Goal: Book appointment/travel/reservation: Book appointment/travel/reservation

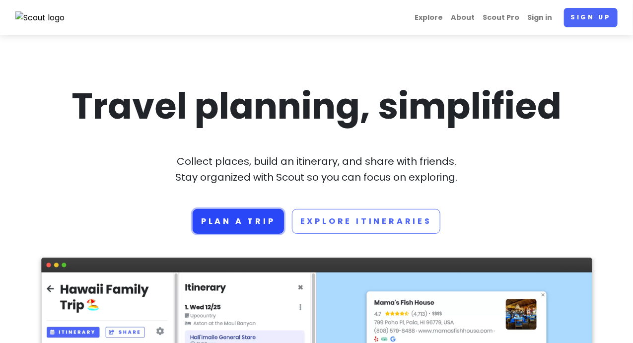
click at [216, 223] on link "Plan a trip" at bounding box center [238, 221] width 91 height 25
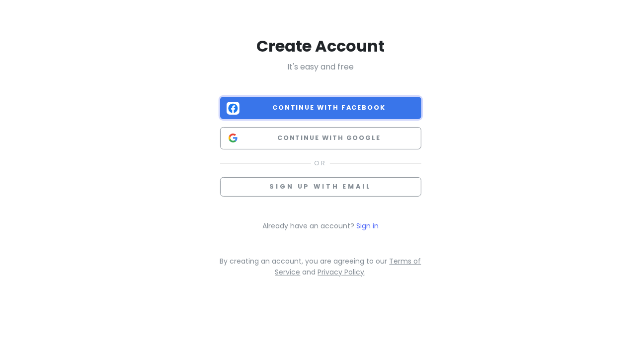
click at [286, 109] on span "Continue with Facebook" at bounding box center [328, 108] width 171 height 10
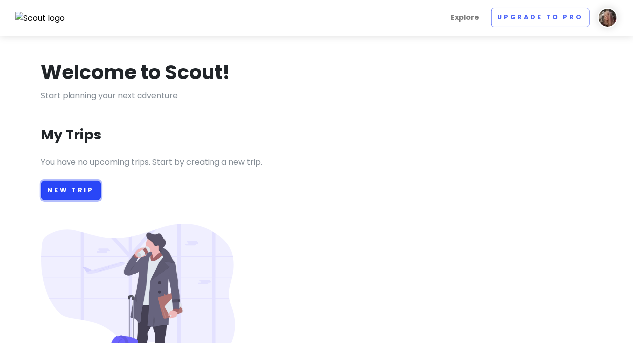
click at [59, 188] on link "New Trip" at bounding box center [71, 190] width 60 height 19
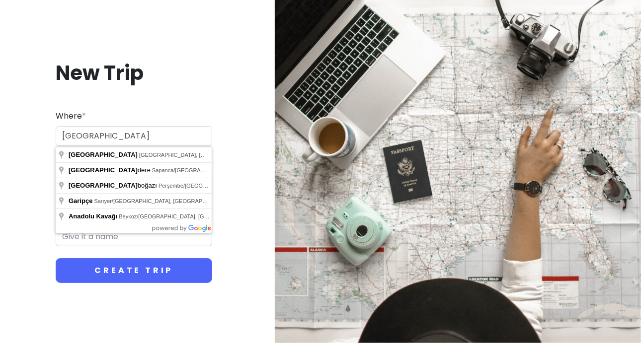
type input "[GEOGRAPHIC_DATA], [GEOGRAPHIC_DATA], [GEOGRAPHIC_DATA]"
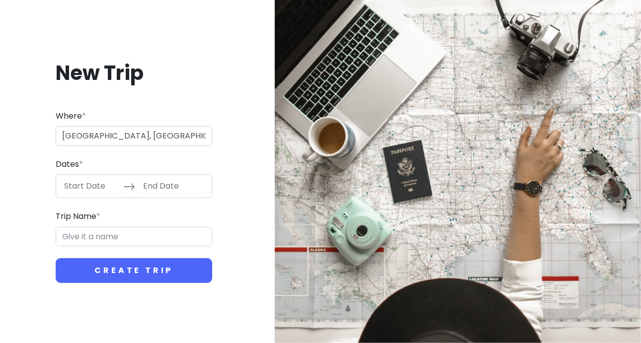
type input "Istanbul Trip"
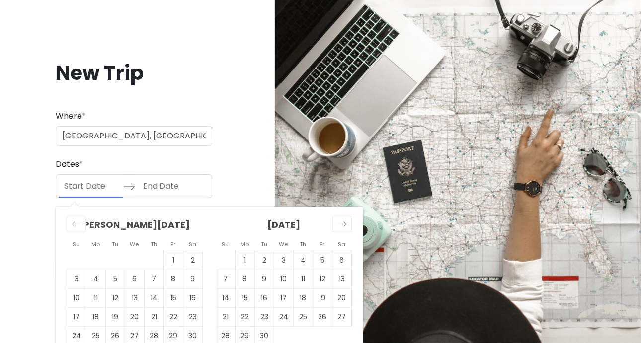
click at [82, 191] on input "Start Date" at bounding box center [91, 186] width 65 height 23
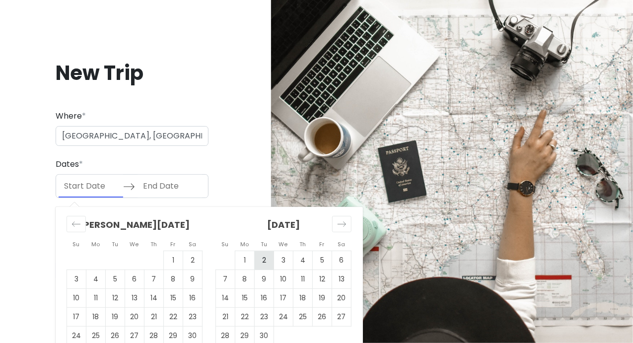
click at [265, 262] on td "2" at bounding box center [264, 260] width 19 height 19
type input "[DATE]"
click at [265, 262] on td "2" at bounding box center [264, 260] width 19 height 19
type input "[DATE]"
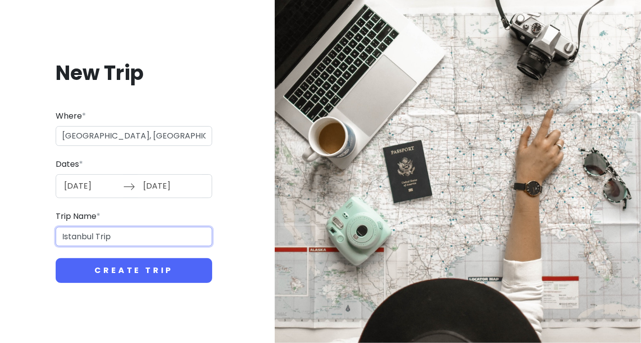
drag, startPoint x: 126, startPoint y: 236, endPoint x: 21, endPoint y: 220, distance: 106.0
click at [21, 220] on div "New Trip Where * [GEOGRAPHIC_DATA], [GEOGRAPHIC_DATA], [GEOGRAPHIC_DATA] Dates …" at bounding box center [134, 171] width 252 height 271
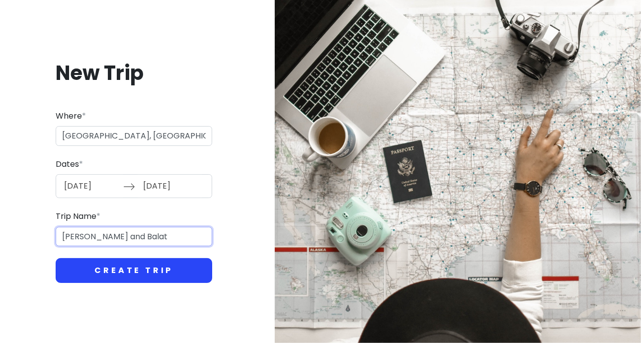
type input "[PERSON_NAME] and Balat"
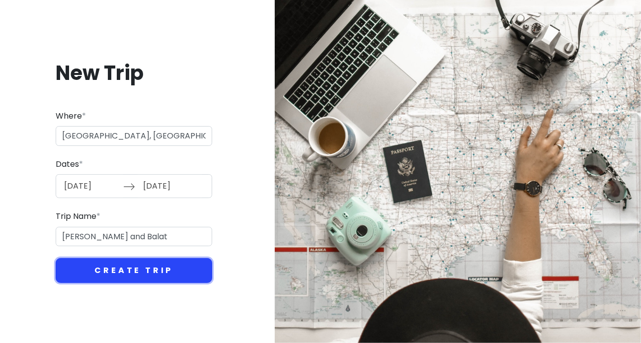
click at [136, 272] on button "Create Trip" at bounding box center [134, 270] width 156 height 25
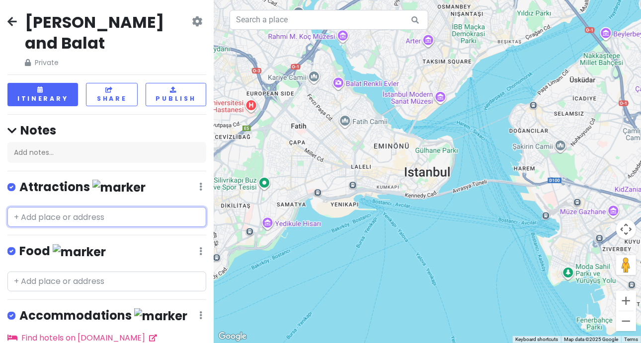
click at [47, 207] on input "text" at bounding box center [106, 217] width 199 height 20
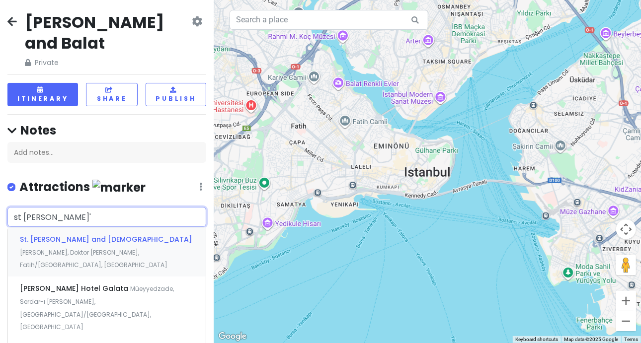
type input "st [PERSON_NAME]"
click at [44, 234] on span "St. [PERSON_NAME] and [DEMOGRAPHIC_DATA]" at bounding box center [106, 239] width 172 height 10
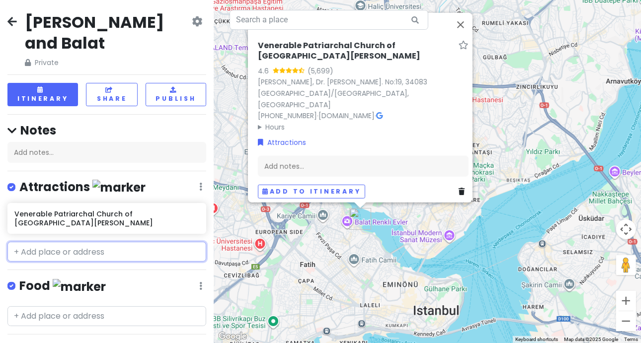
click at [45, 242] on input "text" at bounding box center [106, 252] width 199 height 20
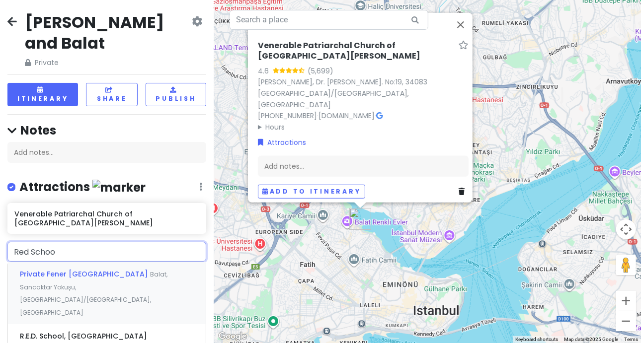
type input "Red School"
click at [36, 269] on span "Private Fener [GEOGRAPHIC_DATA]" at bounding box center [85, 274] width 130 height 10
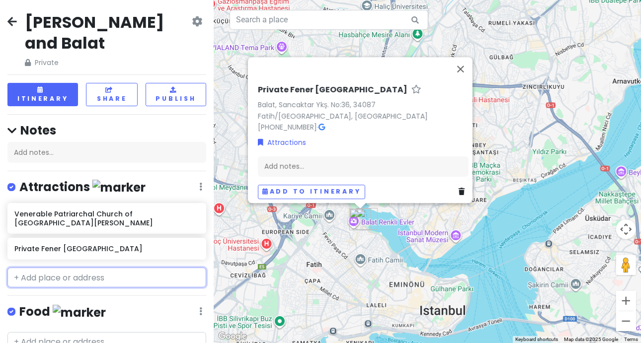
click at [44, 268] on input "text" at bounding box center [106, 278] width 199 height 20
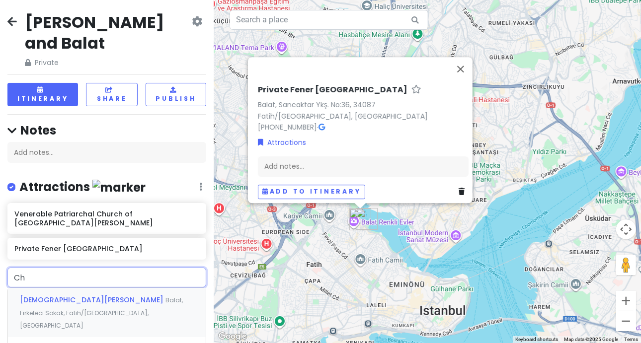
type input "C"
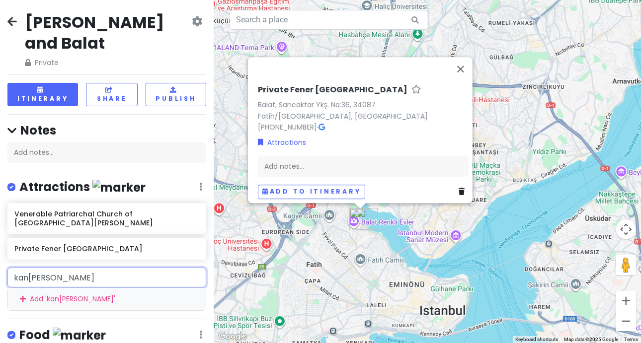
drag, startPoint x: 63, startPoint y: 247, endPoint x: 2, endPoint y: 238, distance: 60.8
click at [2, 268] on div "kanli kalisi Add ' kanli kalisi '" at bounding box center [107, 289] width 214 height 43
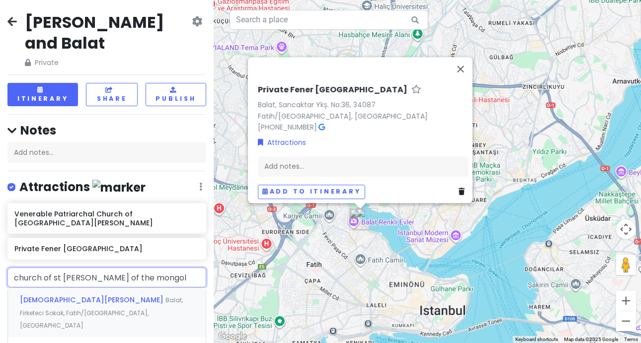
type input "church of st [PERSON_NAME] of the mongols"
click at [36, 295] on span "[DEMOGRAPHIC_DATA][PERSON_NAME]" at bounding box center [93, 300] width 146 height 10
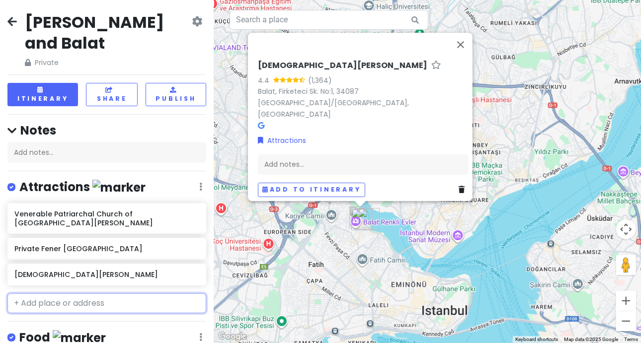
click at [92, 293] on input "text" at bounding box center [106, 303] width 199 height 20
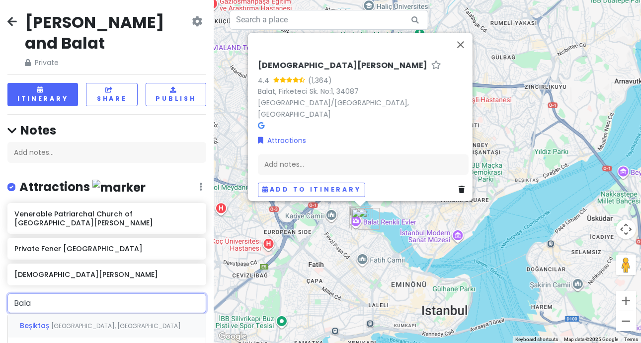
type input "Balat"
click at [79, 322] on span "Fatih/[GEOGRAPHIC_DATA], [GEOGRAPHIC_DATA]" at bounding box center [114, 326] width 147 height 8
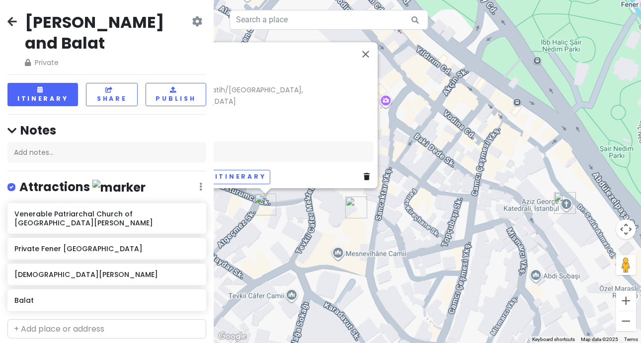
click at [314, 248] on div "Balat Balat, 34087 Fatih/[GEOGRAPHIC_DATA], [GEOGRAPHIC_DATA] Attractions Add n…" at bounding box center [427, 171] width 427 height 343
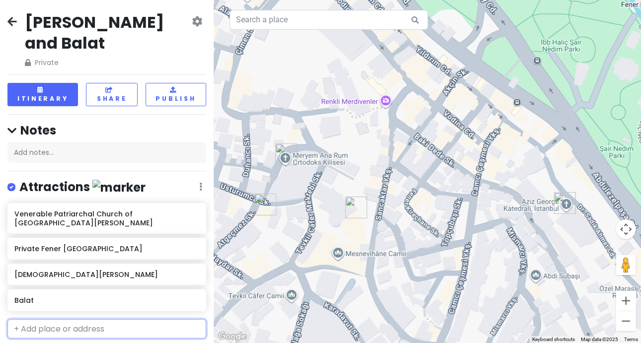
click at [70, 319] on input "text" at bounding box center [106, 329] width 199 height 20
paste input "[DEMOGRAPHIC_DATA][GEOGRAPHIC_DATA]. [PERSON_NAME] of Blachernae"
type input "[DEMOGRAPHIC_DATA][GEOGRAPHIC_DATA]. [PERSON_NAME] of Blachernae"
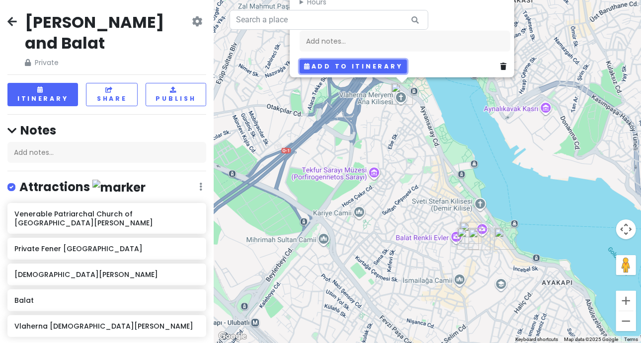
click at [345, 59] on button "Add to itinerary" at bounding box center [352, 66] width 107 height 14
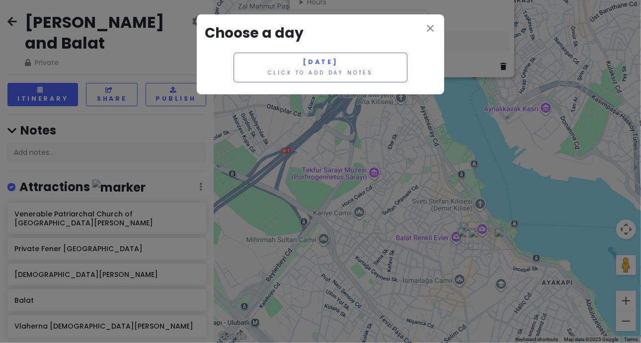
click at [355, 180] on div "close Choose a day [DATE] Click to add day notes" at bounding box center [320, 171] width 641 height 343
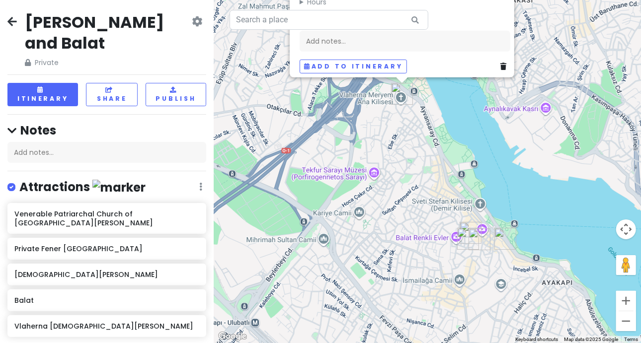
paste input "[DEMOGRAPHIC_DATA]"
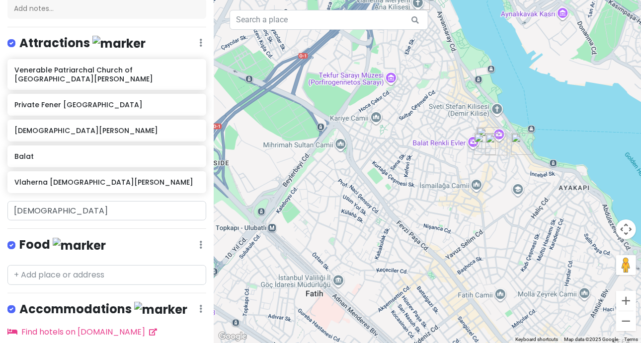
scroll to position [154, 0]
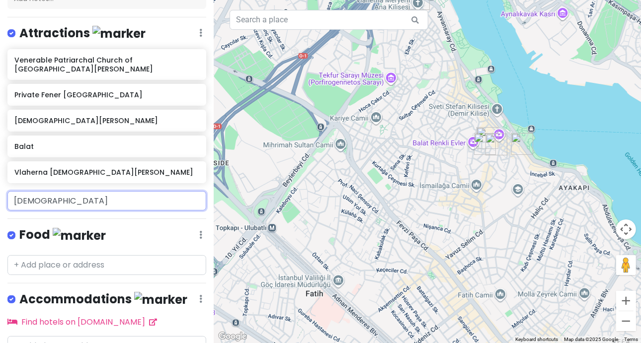
click at [89, 191] on input "[DEMOGRAPHIC_DATA]" at bounding box center [106, 201] width 199 height 20
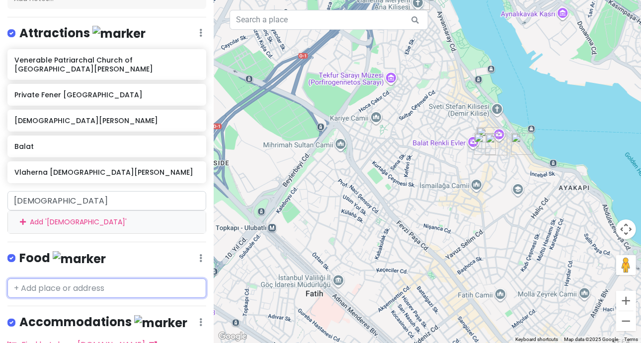
click at [134, 225] on div "Fener and Balat Private Change Dates Make a Copy Delete Trip Go Pro ⚡️ Give Fee…" at bounding box center [107, 171] width 214 height 343
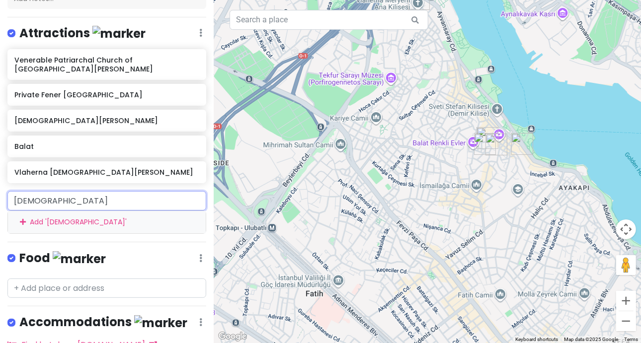
click at [78, 191] on input "[DEMOGRAPHIC_DATA]" at bounding box center [106, 201] width 199 height 20
drag, startPoint x: 78, startPoint y: 171, endPoint x: 4, endPoint y: 161, distance: 75.1
drag, startPoint x: 4, startPoint y: 161, endPoint x: 169, endPoint y: 169, distance: 165.0
click at [169, 191] on input "[DEMOGRAPHIC_DATA]" at bounding box center [106, 201] width 199 height 20
drag, startPoint x: 73, startPoint y: 169, endPoint x: 1, endPoint y: 163, distance: 72.7
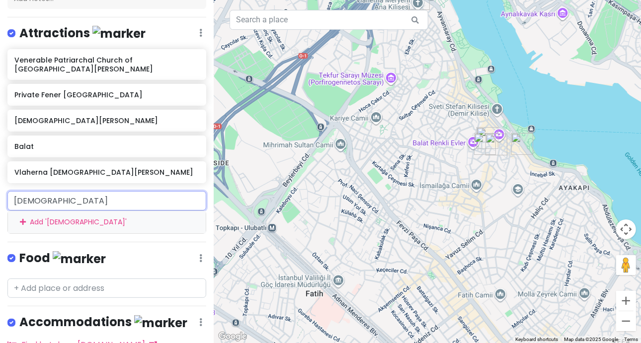
drag, startPoint x: 1, startPoint y: 163, endPoint x: 166, endPoint y: 173, distance: 165.7
click at [166, 191] on input "[DEMOGRAPHIC_DATA]" at bounding box center [106, 201] width 199 height 20
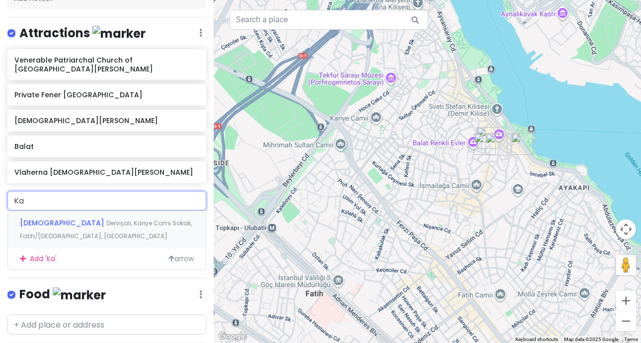
type input "K"
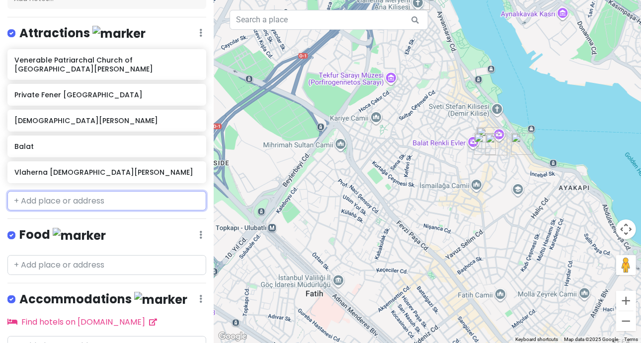
click at [166, 191] on input "text" at bounding box center [106, 201] width 199 height 20
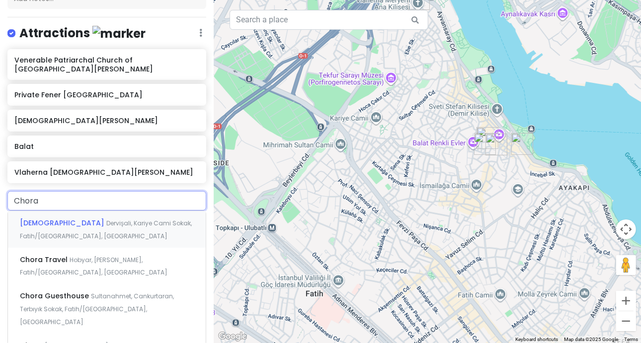
type input "Chora C"
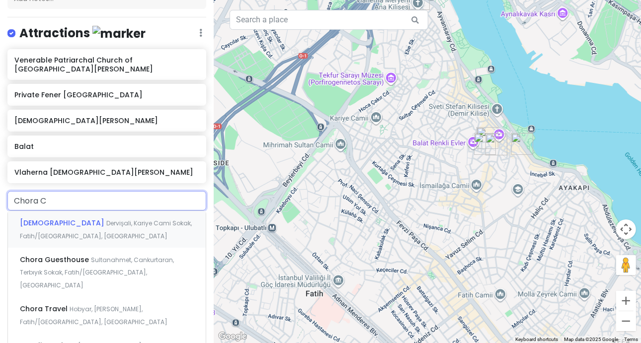
click at [49, 218] on span "[DEMOGRAPHIC_DATA]" at bounding box center [63, 223] width 86 height 10
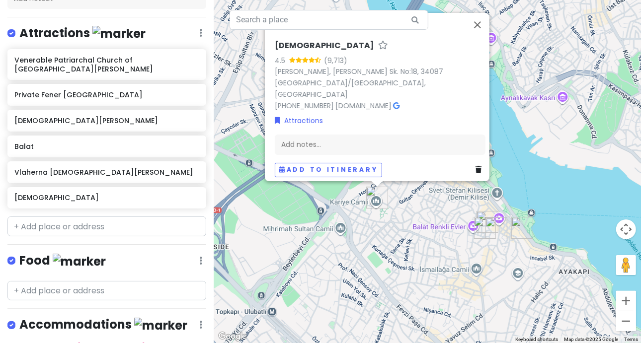
click at [425, 222] on div "[DEMOGRAPHIC_DATA] 4.5 (9,713) [PERSON_NAME], [PERSON_NAME] Sk. No:18, [GEOGRAP…" at bounding box center [427, 171] width 427 height 343
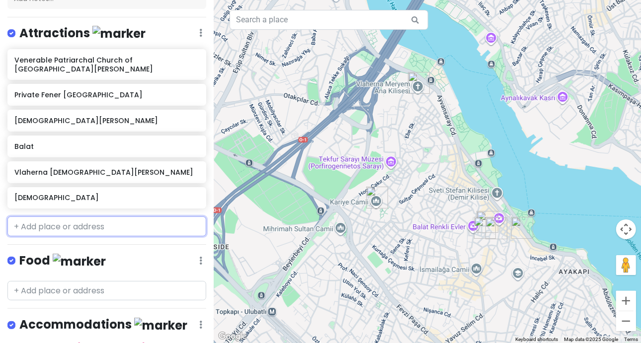
click at [87, 217] on input "text" at bounding box center [106, 227] width 199 height 20
paste input "Palace of the Porphyrogenitus"
type input "Palace of the Porphyrogenitus"
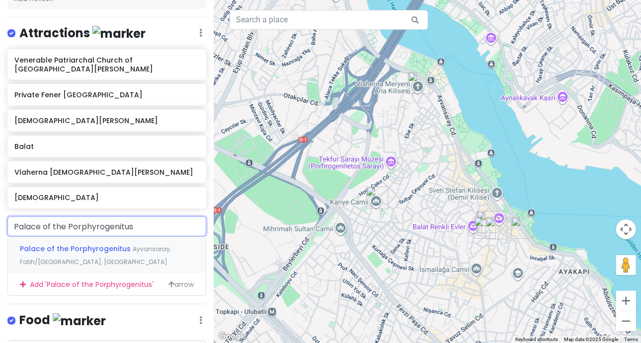
click at [63, 244] on span "Palace of the Porphyrogenitus" at bounding box center [76, 249] width 113 height 10
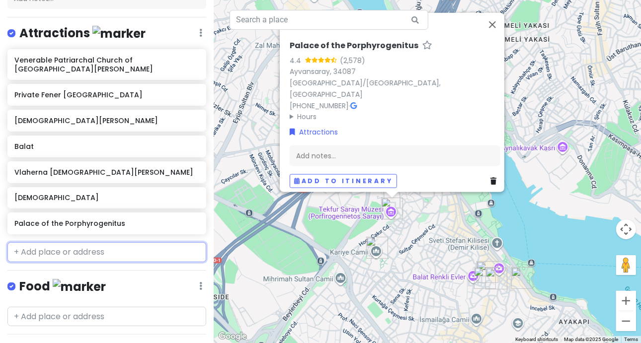
click at [105, 242] on input "text" at bounding box center [106, 252] width 199 height 20
paste input "Theodosian Walls"
type input "Theodosian Walls"
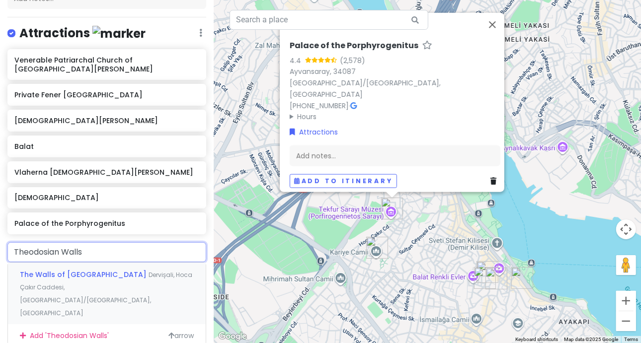
click at [63, 270] on span "The Walls of [GEOGRAPHIC_DATA]" at bounding box center [84, 275] width 129 height 10
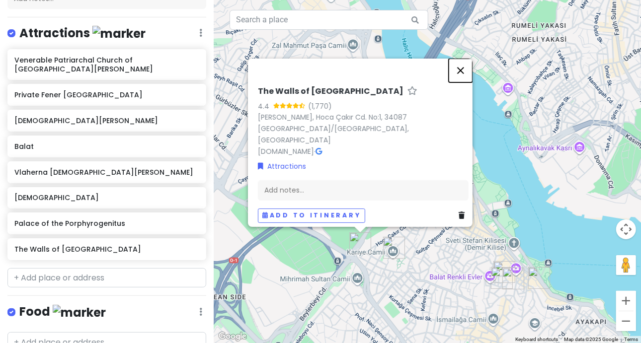
click at [465, 82] on button "Close" at bounding box center [460, 71] width 24 height 24
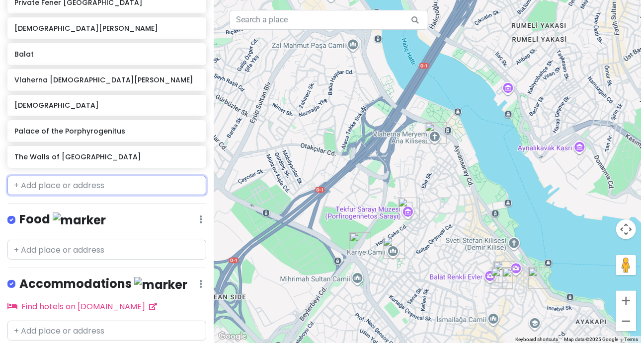
scroll to position [0, 0]
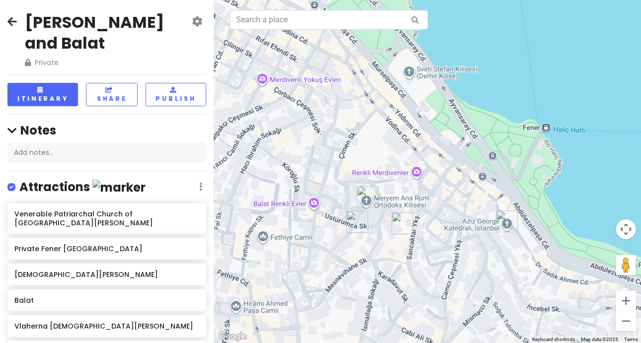
click at [402, 218] on img "Private Fener Greek High School" at bounding box center [402, 224] width 30 height 30
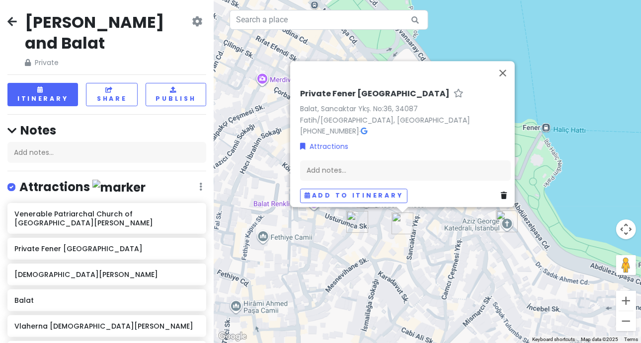
click at [354, 216] on img "Balat" at bounding box center [357, 222] width 30 height 30
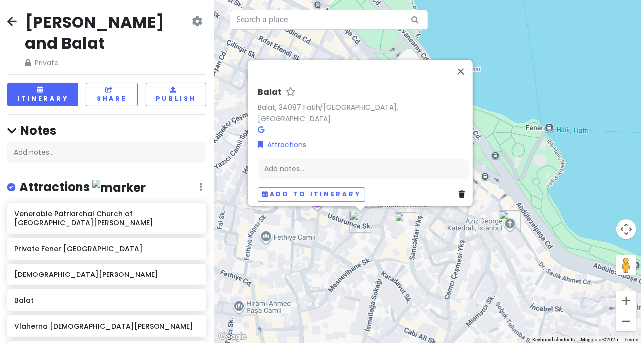
click at [439, 212] on div "Balat Balat, 34087 Fatih/[GEOGRAPHIC_DATA], [GEOGRAPHIC_DATA] Attractions Add n…" at bounding box center [427, 171] width 427 height 343
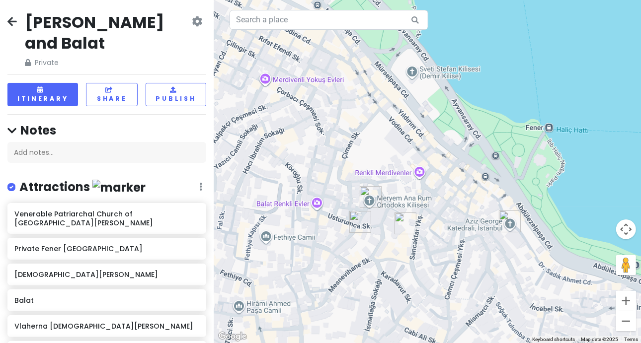
click at [367, 195] on img "Virgin Mary Greek Orthodox Church" at bounding box center [371, 197] width 30 height 30
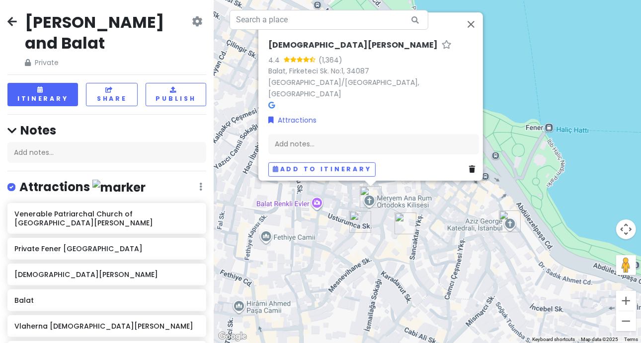
click at [343, 202] on div "[DEMOGRAPHIC_DATA][PERSON_NAME] 4.4 (1,364) [GEOGRAPHIC_DATA], Firketeci Sk. No…" at bounding box center [427, 171] width 427 height 343
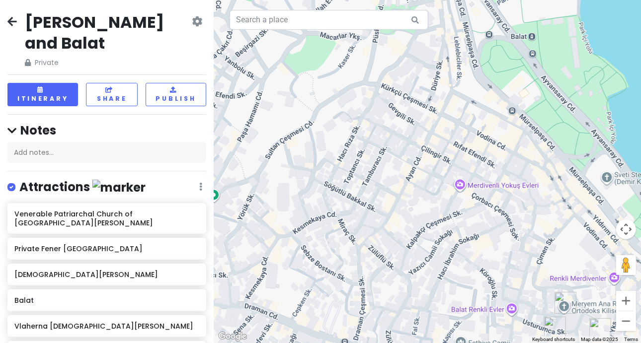
drag, startPoint x: 330, startPoint y: 102, endPoint x: 527, endPoint y: 215, distance: 226.7
click at [527, 215] on div at bounding box center [427, 171] width 427 height 343
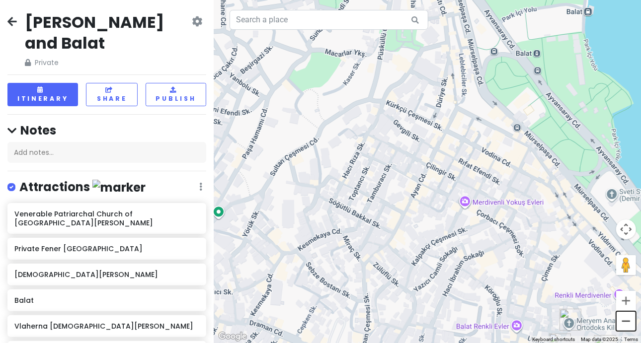
click at [627, 320] on button "Zoom out" at bounding box center [626, 321] width 20 height 20
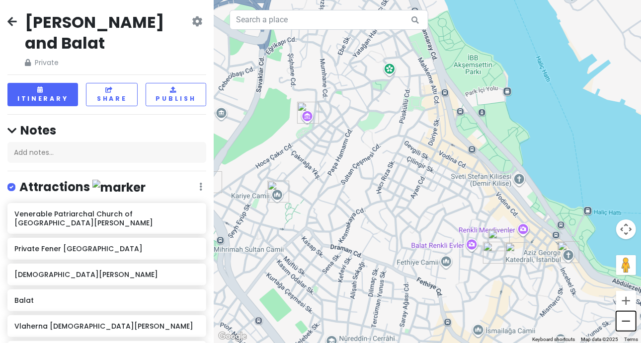
click at [627, 320] on button "Zoom out" at bounding box center [626, 321] width 20 height 20
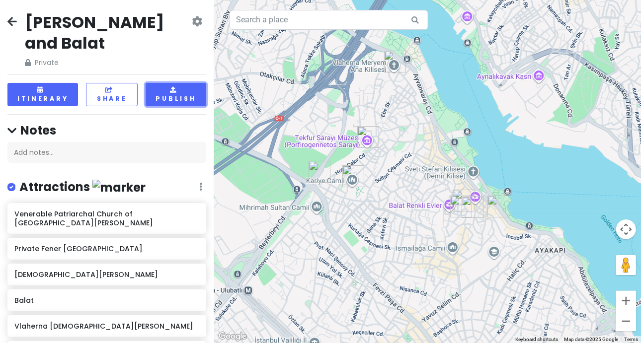
click at [165, 83] on button "Publish" at bounding box center [176, 94] width 61 height 23
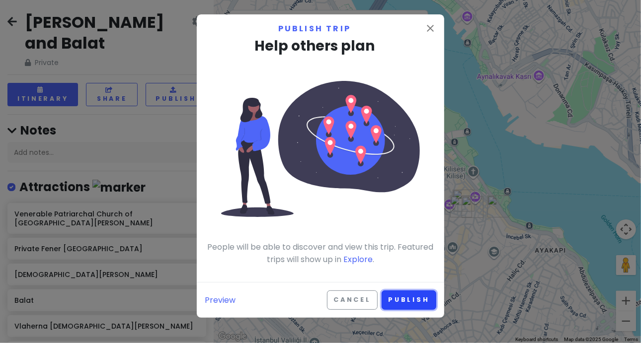
click at [410, 298] on button "Publish" at bounding box center [408, 300] width 55 height 19
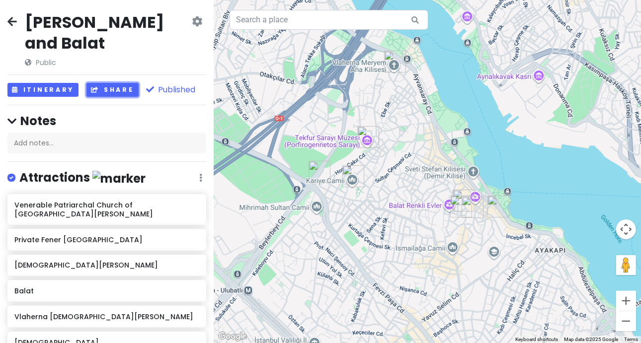
click at [103, 83] on button "Share" at bounding box center [112, 90] width 52 height 14
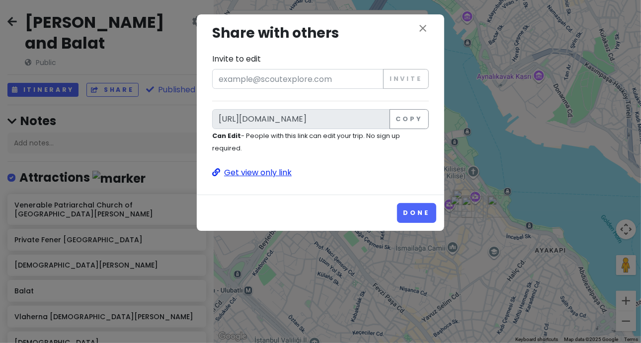
click at [259, 169] on p "Get view only link" at bounding box center [320, 172] width 217 height 13
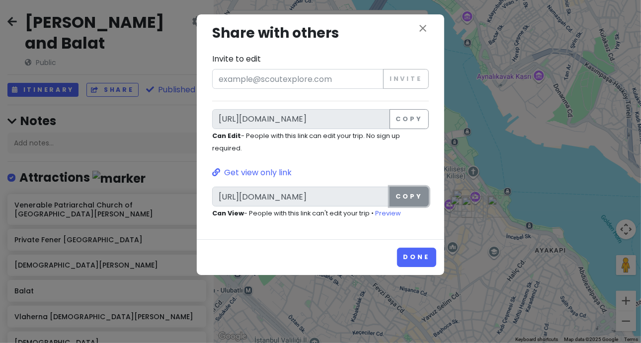
click at [408, 202] on button "Copy" at bounding box center [408, 197] width 39 height 20
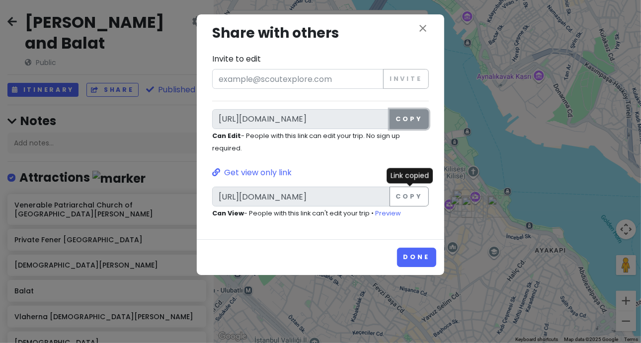
click at [412, 115] on button "Copy" at bounding box center [408, 119] width 39 height 20
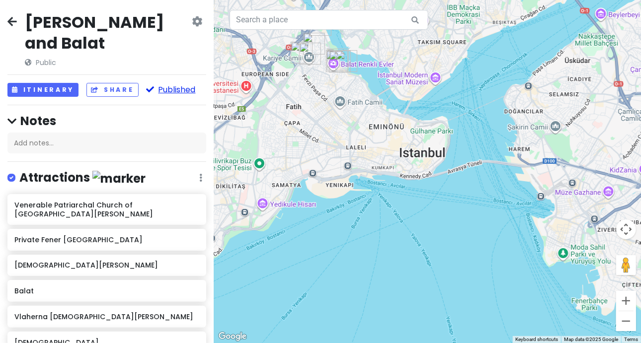
click at [172, 83] on button "Published" at bounding box center [170, 90] width 49 height 14
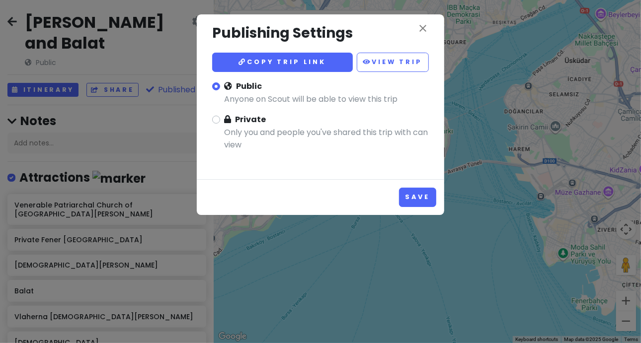
click at [125, 105] on div "close Publishing Settings Copy trip link View Trip Public Anyone on Scout will …" at bounding box center [320, 171] width 641 height 343
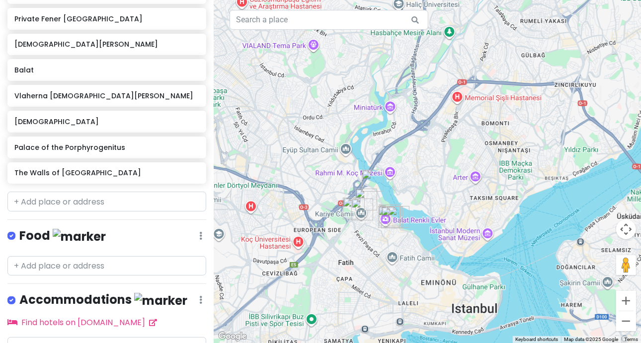
scroll to position [237, 0]
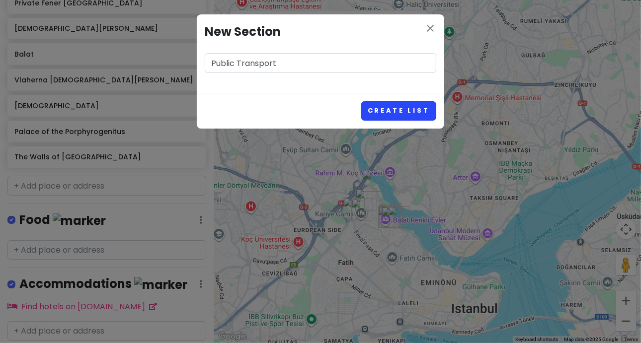
type input "Public Transport"
click at [380, 112] on button "Create List" at bounding box center [398, 110] width 75 height 19
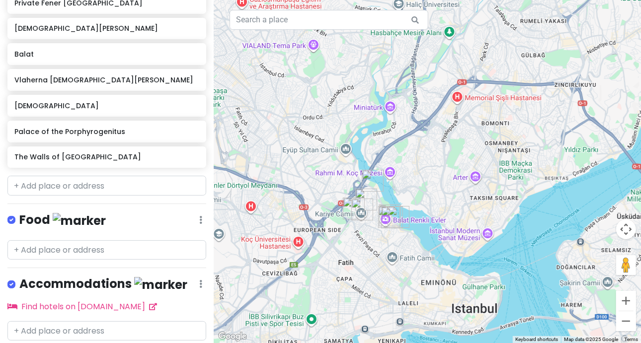
scroll to position [300, 0]
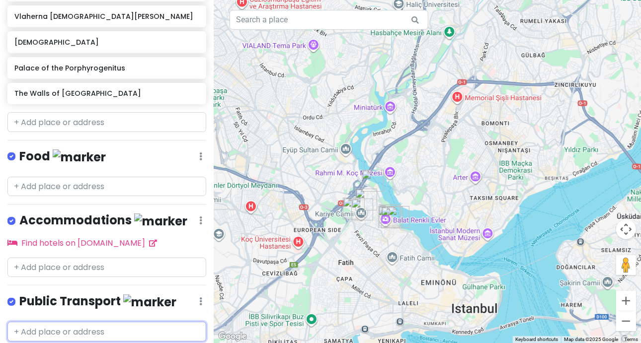
click at [90, 322] on input "text" at bounding box center [106, 332] width 199 height 20
paste input "To get from Balat to Chora Church You can take a tram (T5) along the Golden Hor…"
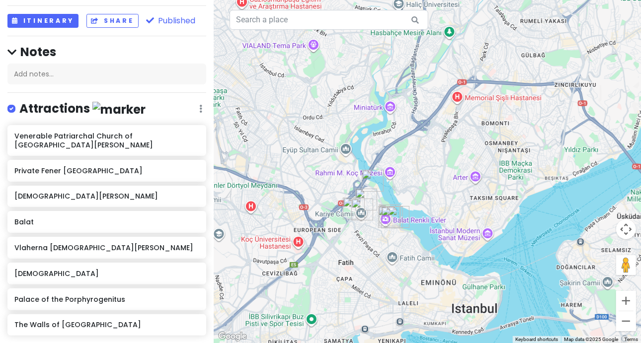
scroll to position [0, 0]
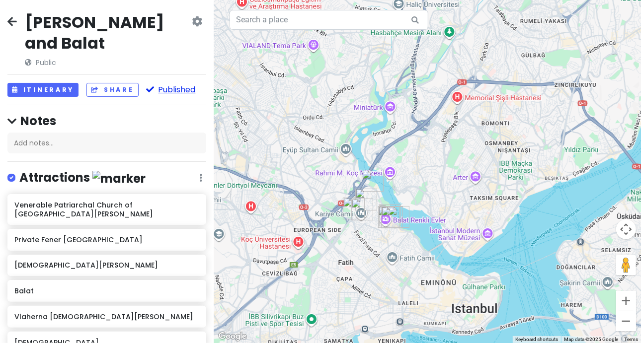
type input "To get from Balat to Chora Church You can take a tram (T5) along the Golden Hor…"
click at [163, 83] on button "Published" at bounding box center [170, 90] width 49 height 14
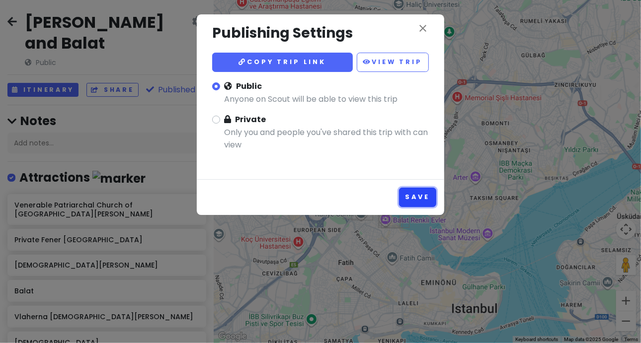
click at [416, 195] on button "Save" at bounding box center [417, 197] width 37 height 19
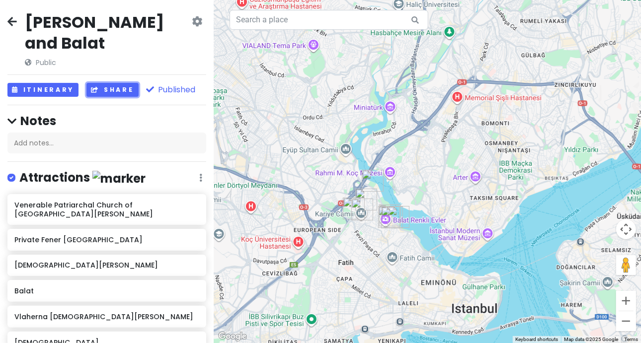
click at [104, 83] on button "Share" at bounding box center [112, 90] width 52 height 14
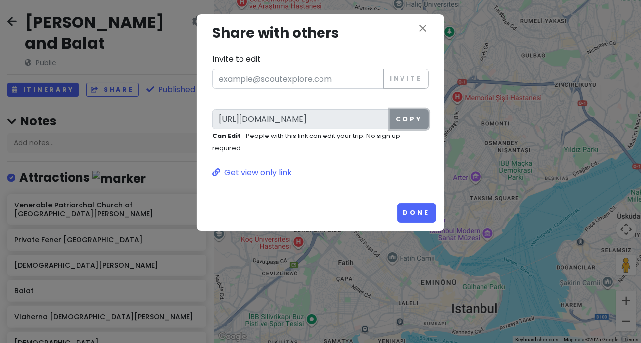
click at [409, 117] on button "Copy" at bounding box center [408, 119] width 39 height 20
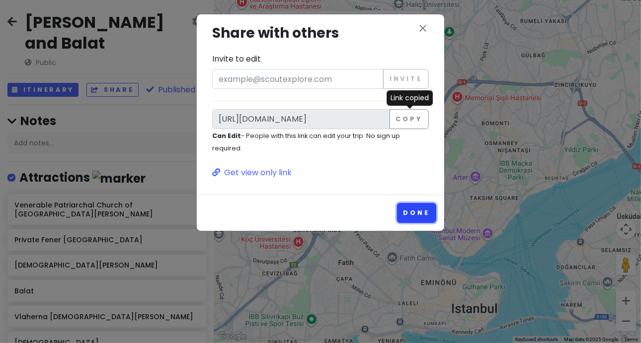
click at [415, 217] on button "Done" at bounding box center [416, 212] width 39 height 19
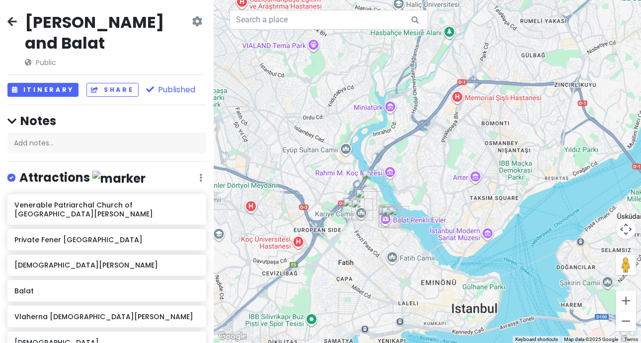
click at [11, 23] on icon at bounding box center [11, 21] width 9 height 8
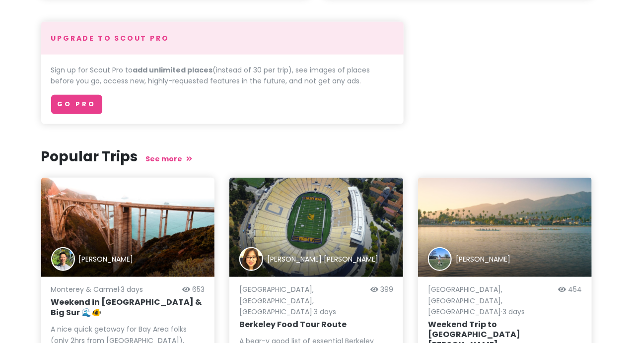
scroll to position [259, 0]
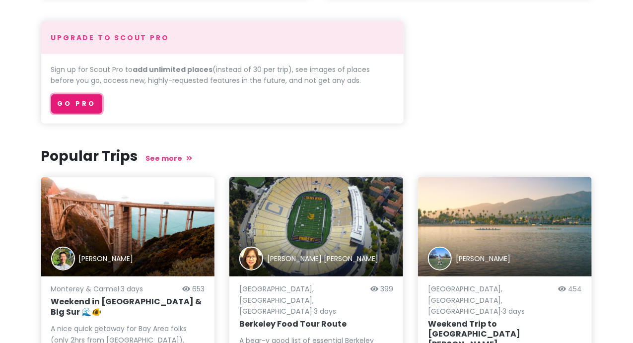
click at [60, 104] on link "Go Pro" at bounding box center [76, 103] width 51 height 19
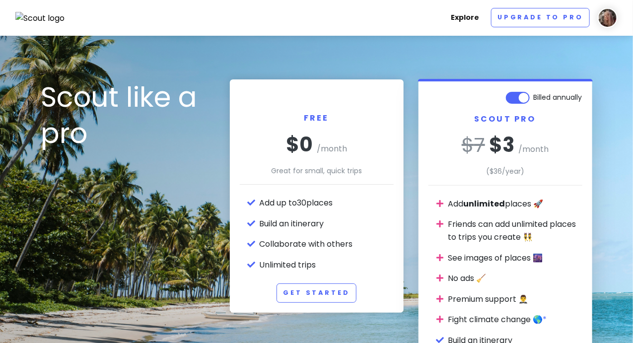
click at [467, 15] on link "Explore" at bounding box center [465, 17] width 36 height 19
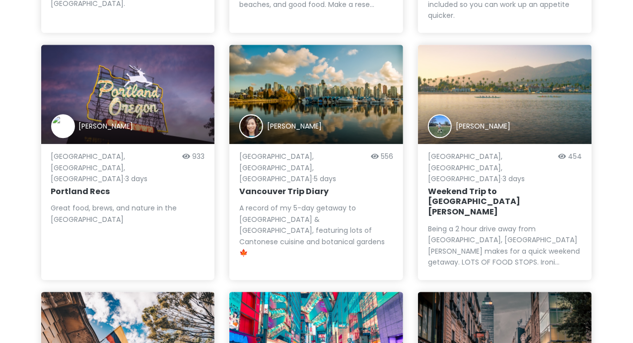
scroll to position [982, 0]
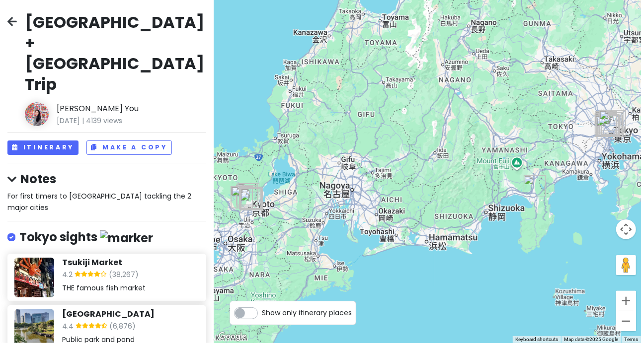
click at [130, 269] on span "(38,267)" at bounding box center [124, 275] width 30 height 13
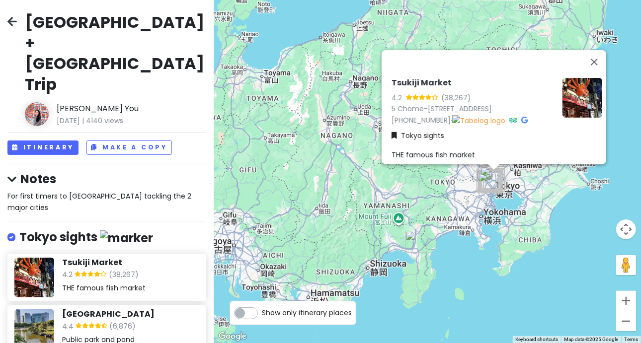
click at [106, 322] on span at bounding box center [91, 328] width 32 height 12
